Goal: Information Seeking & Learning: Find specific page/section

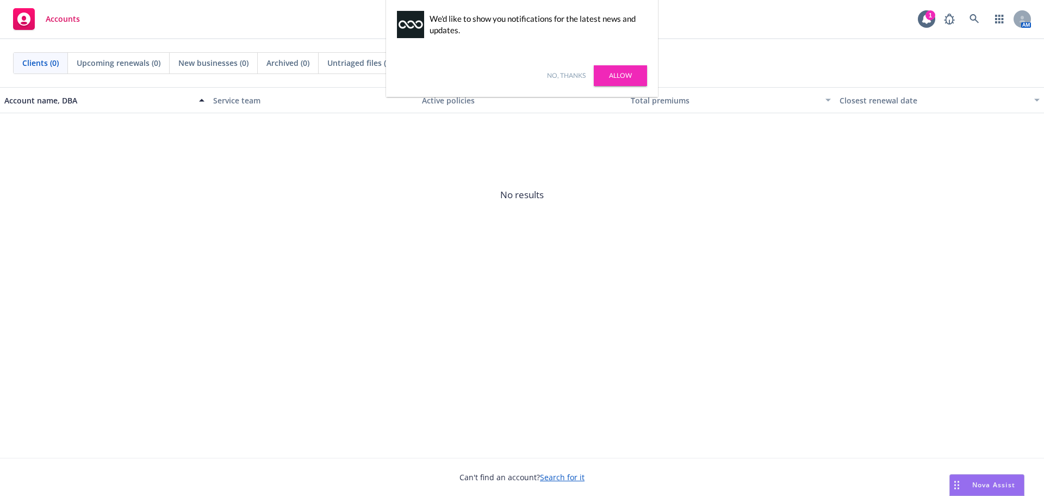
click at [541, 72] on div "No, thanks [PERSON_NAME]" at bounding box center [522, 75] width 272 height 42
click at [564, 76] on link "No, thanks" at bounding box center [566, 76] width 39 height 10
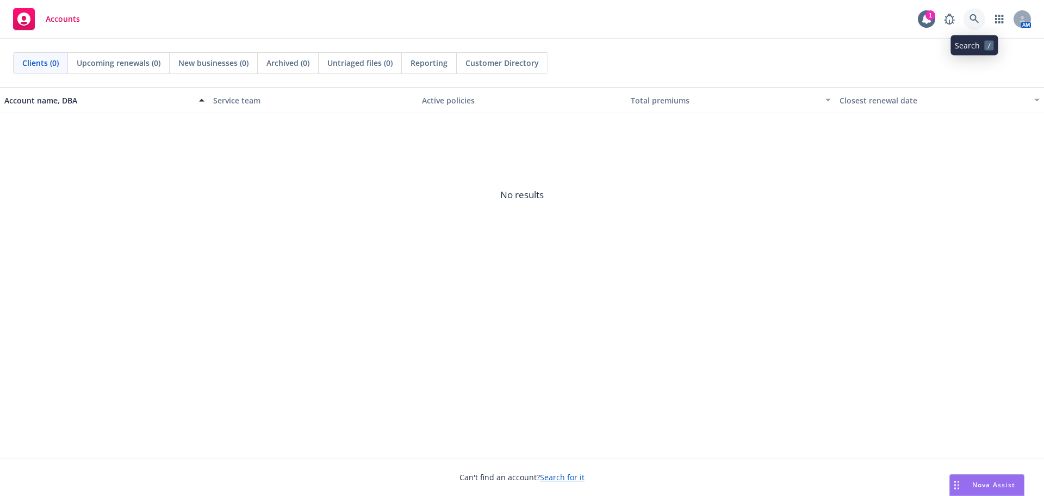
click at [973, 20] on icon at bounding box center [974, 18] width 9 height 9
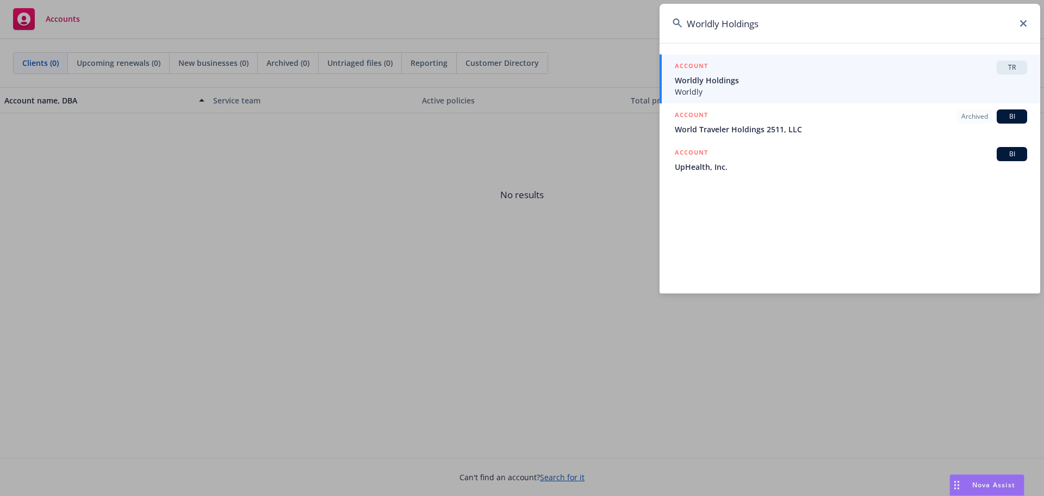
type input "Worldly Holdings"
click at [734, 78] on span "Worldly Holdings" at bounding box center [851, 80] width 352 height 11
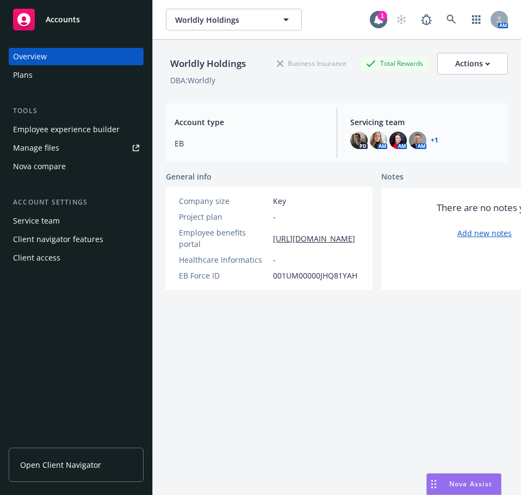
click at [43, 75] on div "Plans" at bounding box center [76, 74] width 126 height 17
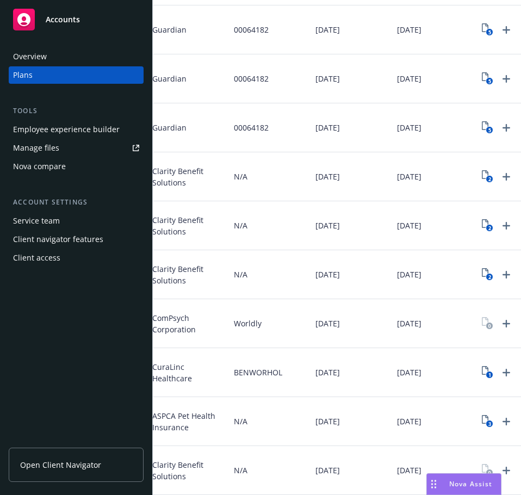
scroll to position [0, 363]
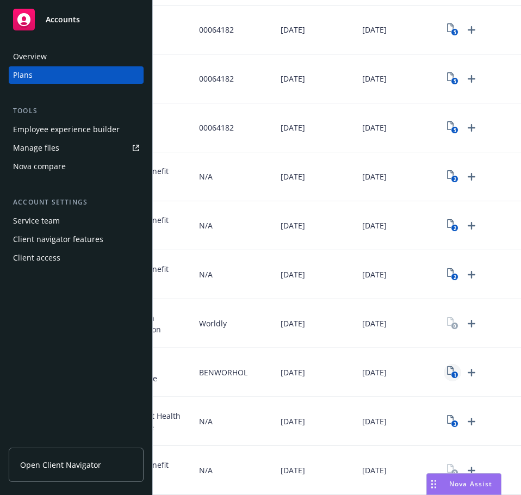
click at [447, 366] on icon "View Plan Documents" at bounding box center [450, 370] width 7 height 9
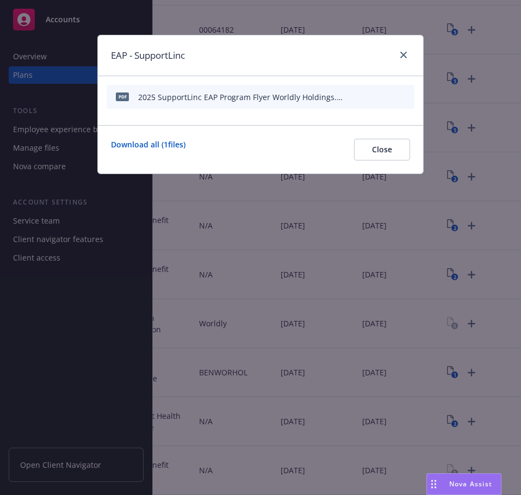
click at [389, 96] on icon "preview file" at bounding box center [387, 96] width 10 height 8
click at [413, 53] on div "EAP - SupportLinc" at bounding box center [260, 55] width 325 height 41
click at [406, 52] on icon "close" at bounding box center [403, 55] width 7 height 7
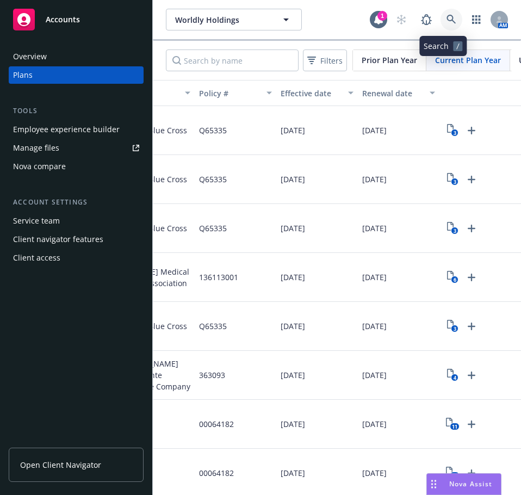
click at [448, 11] on link at bounding box center [452, 20] width 22 height 22
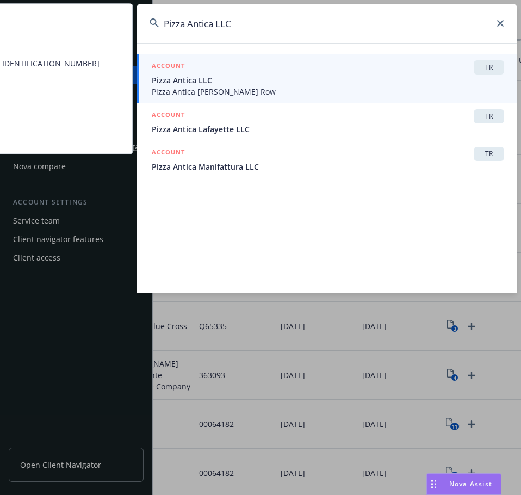
type input "Pizza Antica LLC"
click at [271, 89] on span "Pizza Antica [PERSON_NAME] Row" at bounding box center [328, 91] width 352 height 11
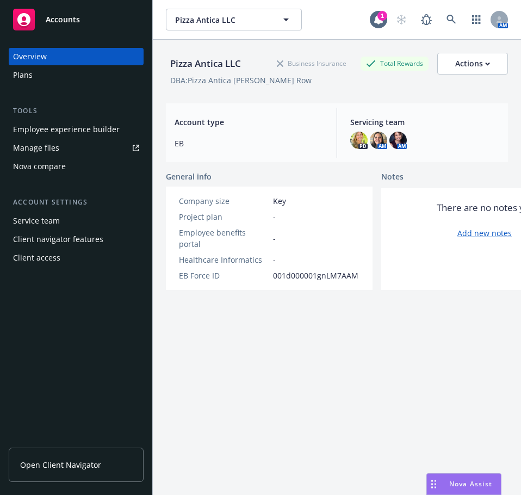
click at [51, 72] on div "Plans" at bounding box center [76, 74] width 126 height 17
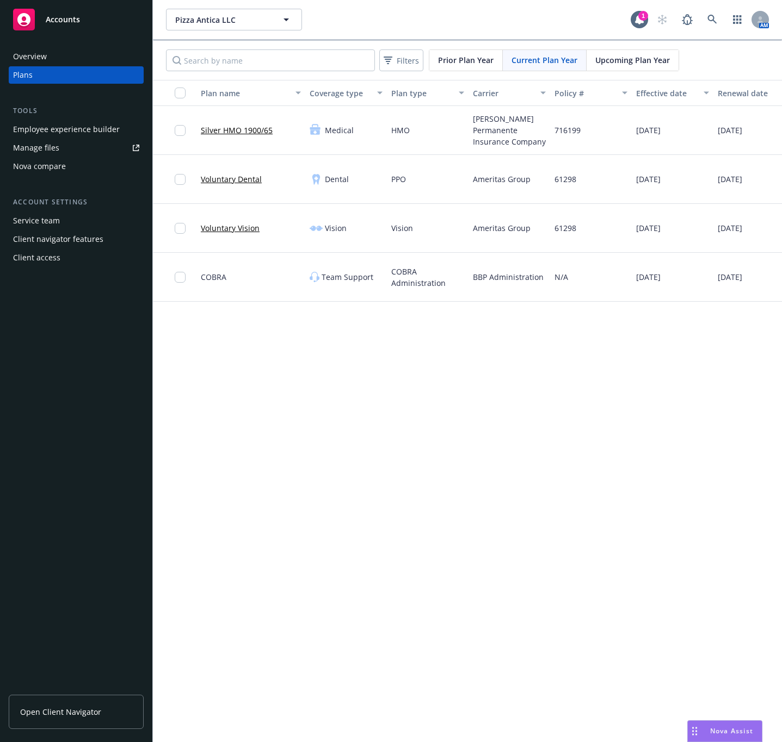
click at [657, 495] on div "Pizza Antica LLC Pizza Antica LLC 1 AM Filters Prior Plan Year Current Plan Yea…" at bounding box center [467, 371] width 629 height 742
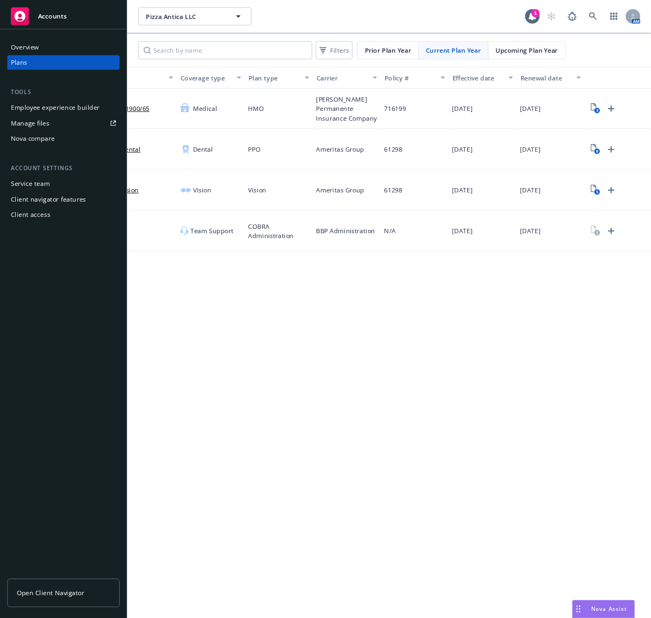
scroll to position [0, 94]
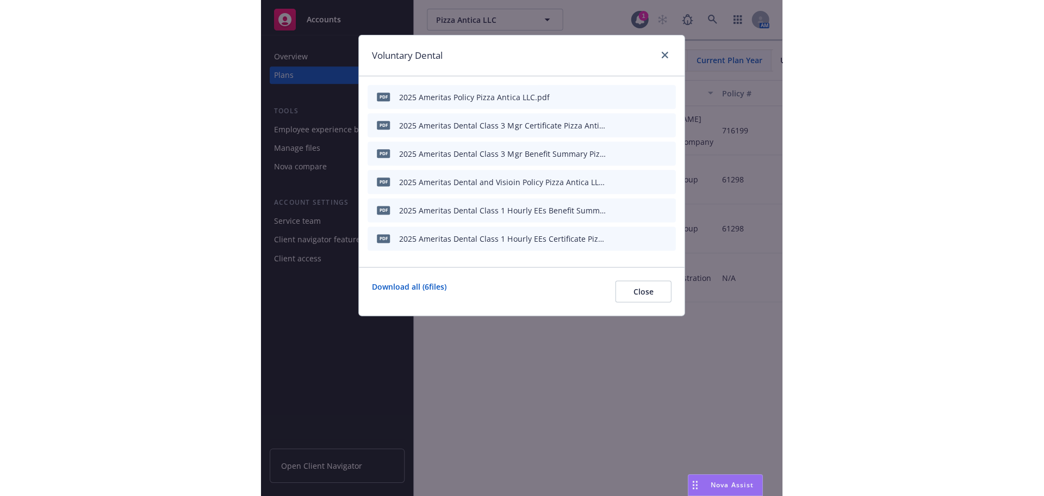
scroll to position [0, 94]
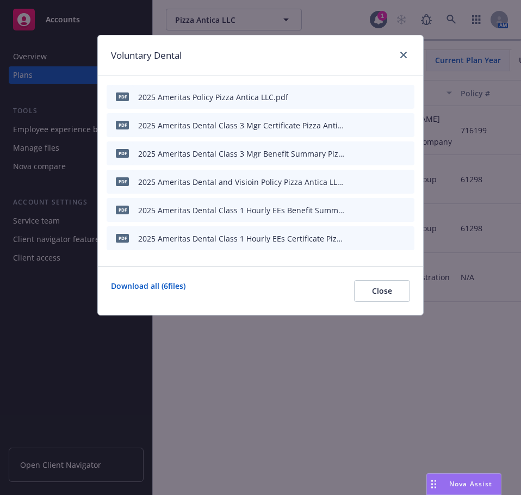
click at [232, 240] on div "2025 Ameritas Dental Class 1 Hourly EEs Certificate Pizza Antica LLC ([PERSON_N…" at bounding box center [242, 238] width 208 height 11
click at [388, 241] on icon "preview file" at bounding box center [387, 238] width 10 height 8
click at [386, 98] on icon "preview file" at bounding box center [387, 96] width 10 height 8
click at [354, 100] on icon "button" at bounding box center [352, 97] width 7 height 7
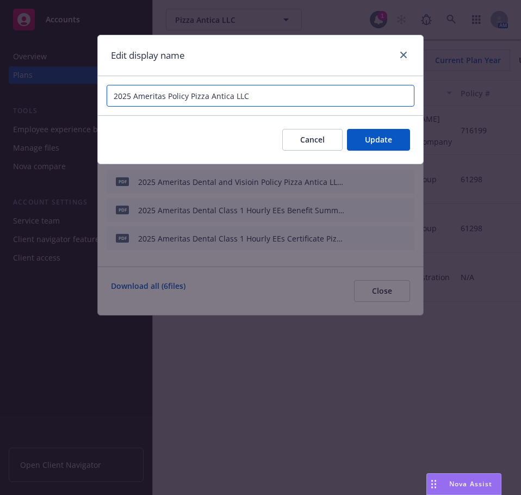
click at [170, 95] on input "2025 Ameritas Policy Pizza Antica LLC" at bounding box center [261, 96] width 308 height 22
click at [167, 95] on input "2025 Ameritas Policy Pizza Antica LLC" at bounding box center [261, 96] width 308 height 22
type input "2025 Ameritas Dental Policy Pizza Antica LLC"
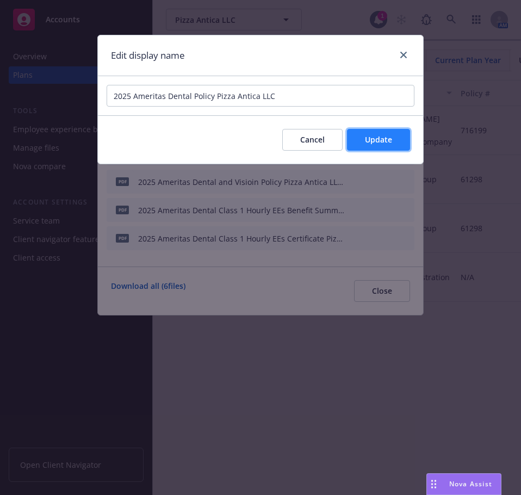
click at [367, 139] on span "Update" at bounding box center [378, 139] width 27 height 10
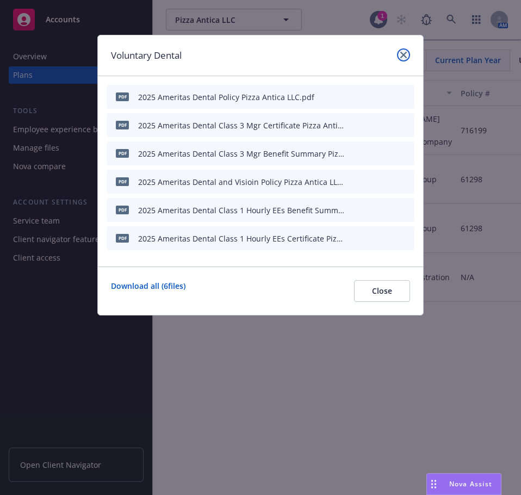
click at [406, 53] on icon "close" at bounding box center [403, 55] width 7 height 7
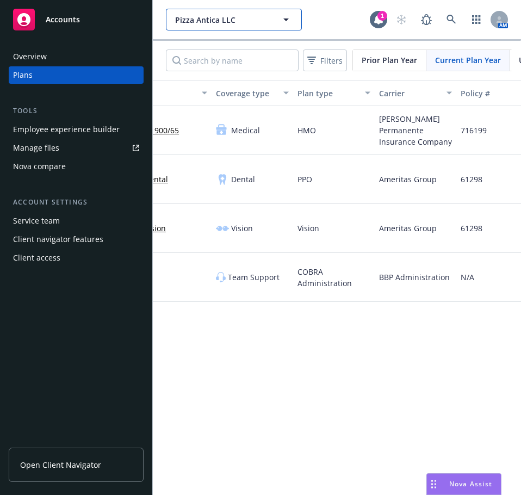
click at [231, 19] on span "Pizza Antica LLC" at bounding box center [222, 19] width 94 height 11
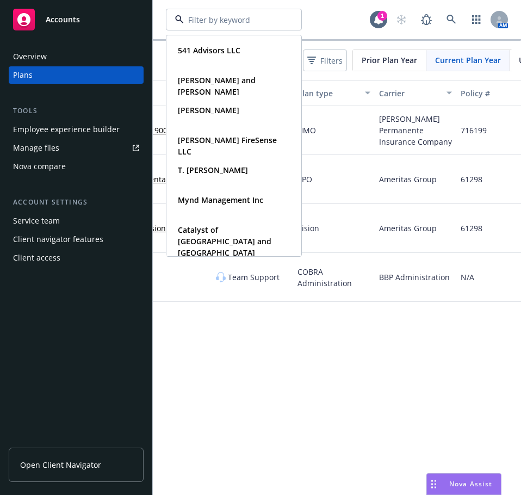
paste input "Vor Biopharma"
type input "Vor Biopharma"
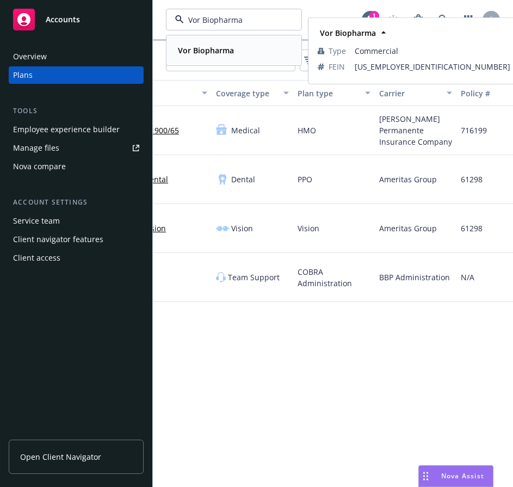
click at [229, 44] on div "Vor Biopharma" at bounding box center [205, 50] width 63 height 16
